Goal: Check status

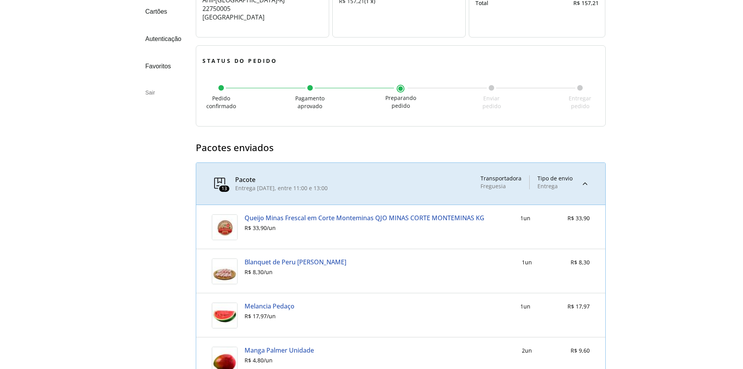
scroll to position [195, 0]
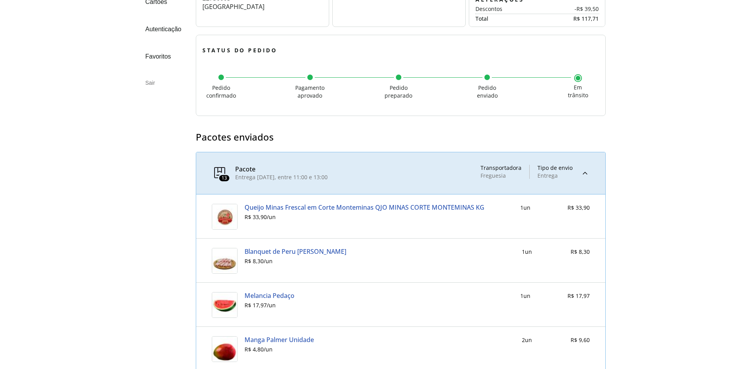
scroll to position [195, 0]
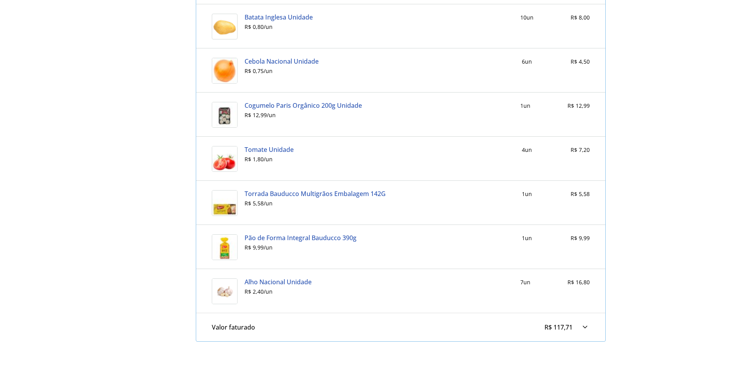
scroll to position [663, 0]
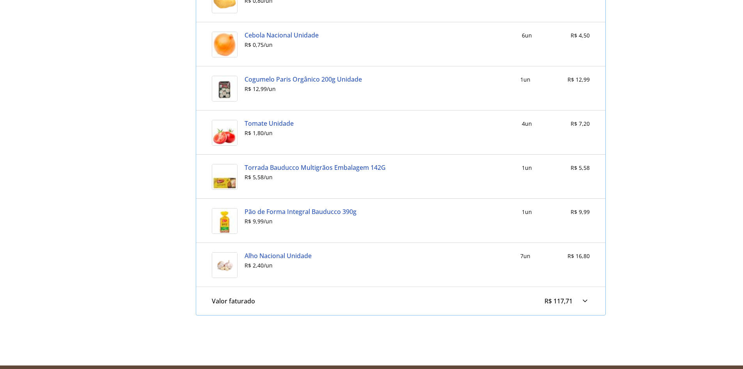
click at [426, 149] on div "Tomate Unidade R$ 1,80 / un 4 un R$ 7,20" at bounding box center [401, 132] width 378 height 44
